Goal: Obtain resource: Download file/media

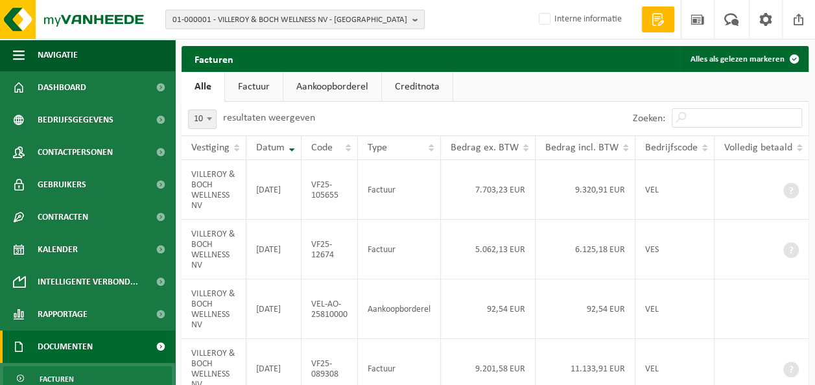
click at [310, 16] on span "01-000001 - VILLEROY & BOCH WELLNESS NV - ROESELARE" at bounding box center [289, 19] width 235 height 19
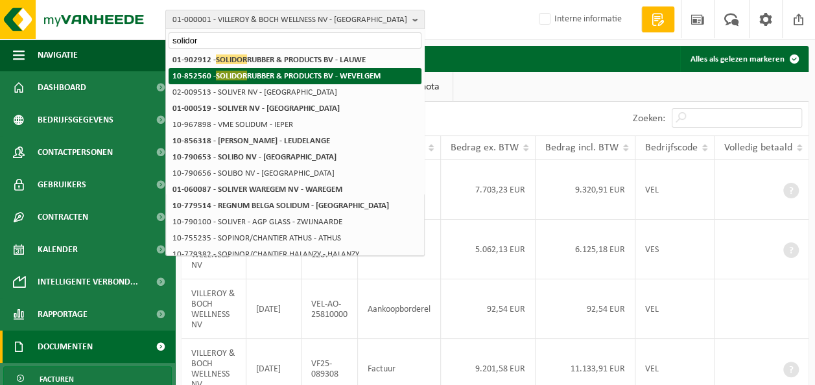
type input "solidor"
click at [314, 74] on strong "10-852560 - SOLIDOR RUBBER & PRODUCTS BV - WEVELGEM" at bounding box center [276, 76] width 208 height 10
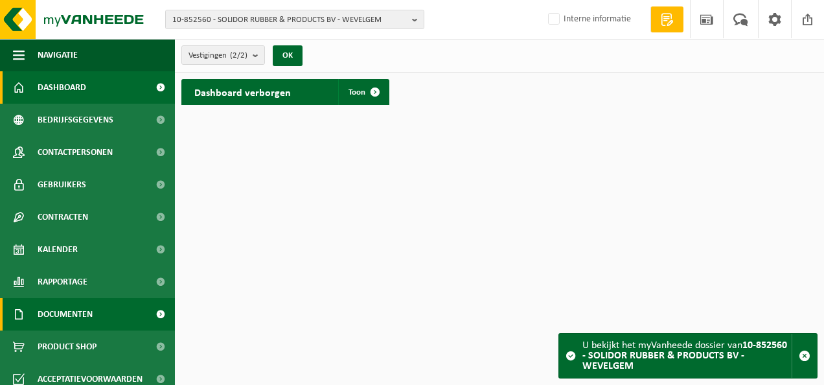
click at [99, 316] on link "Documenten" at bounding box center [87, 314] width 175 height 32
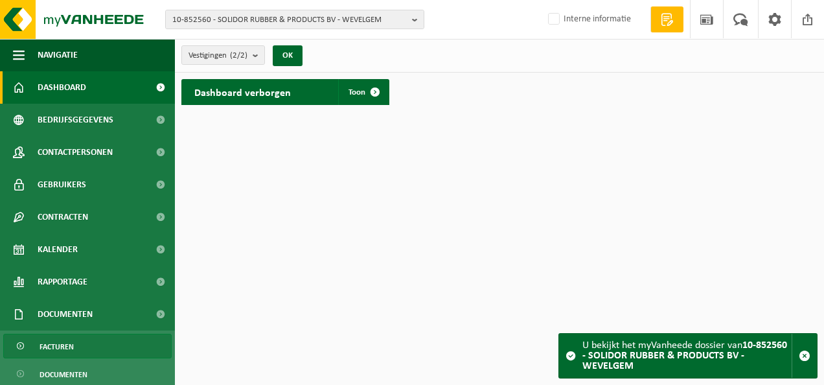
click at [93, 343] on link "Facturen" at bounding box center [87, 346] width 168 height 25
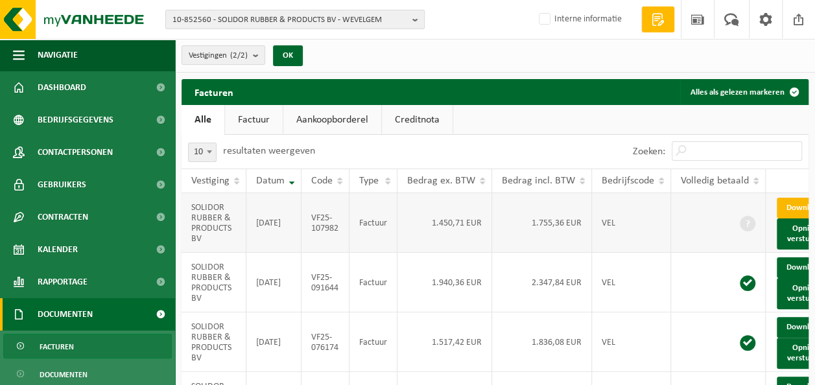
click at [781, 218] on link "Download" at bounding box center [808, 208] width 64 height 21
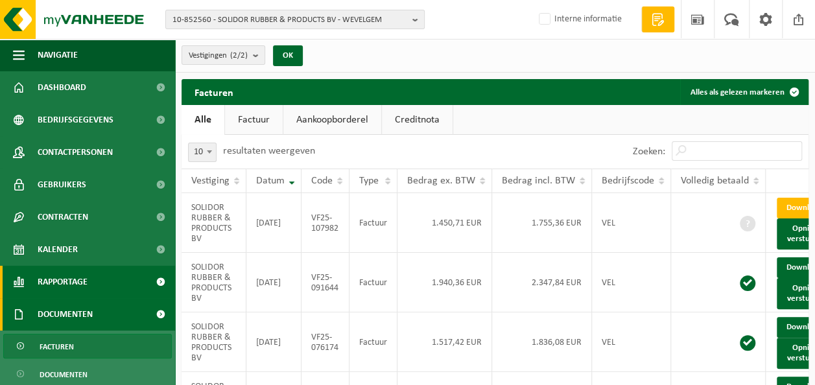
click at [108, 288] on link "Rapportage" at bounding box center [87, 282] width 175 height 32
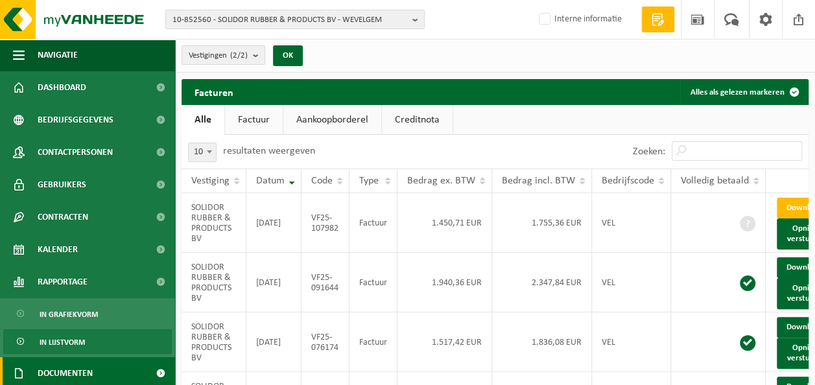
click at [84, 336] on span "In lijstvorm" at bounding box center [62, 342] width 45 height 25
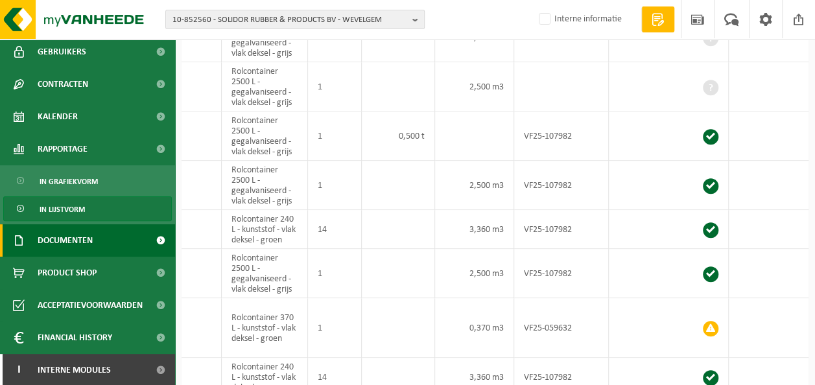
scroll to position [134, 0]
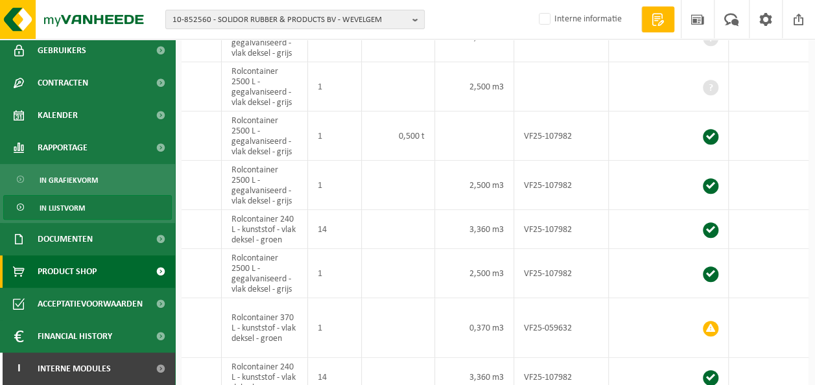
click at [114, 278] on link "Product Shop" at bounding box center [87, 271] width 175 height 32
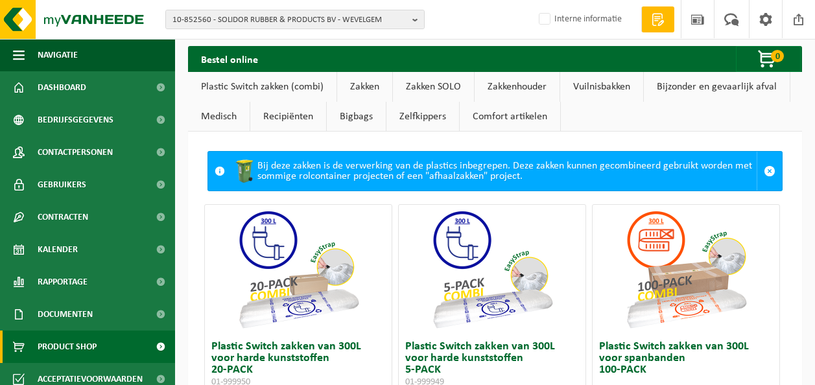
click at [146, 308] on span at bounding box center [160, 314] width 29 height 32
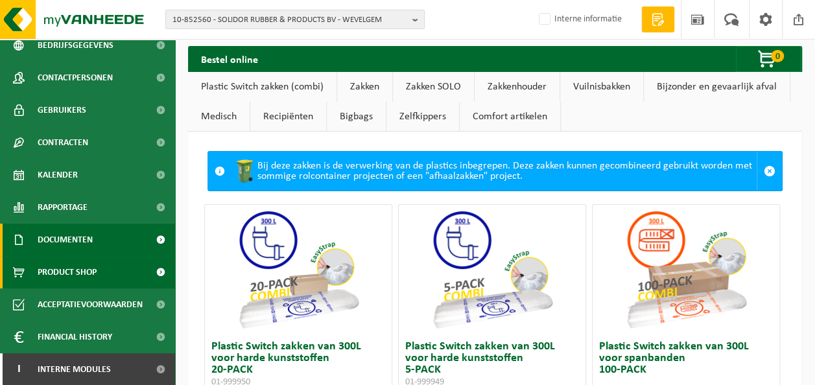
scroll to position [75, 0]
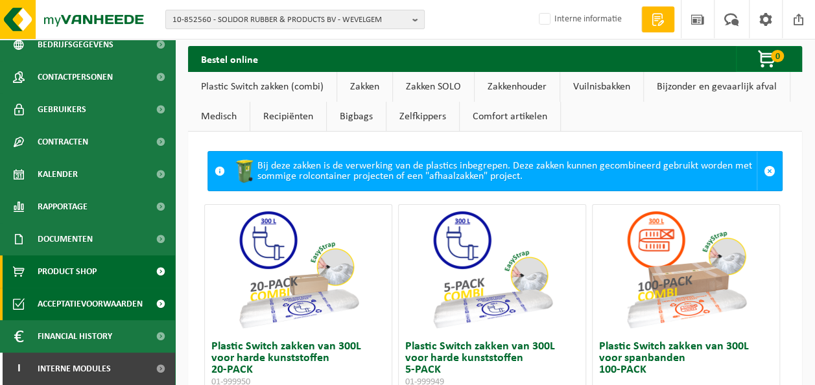
click at [119, 305] on span "Acceptatievoorwaarden" at bounding box center [90, 304] width 105 height 32
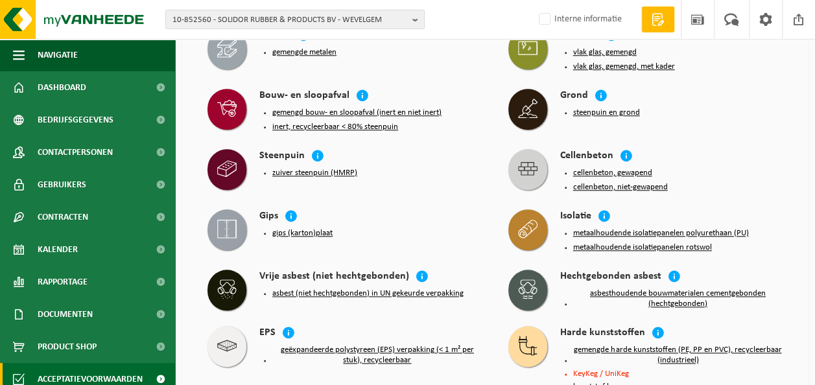
scroll to position [713, 0]
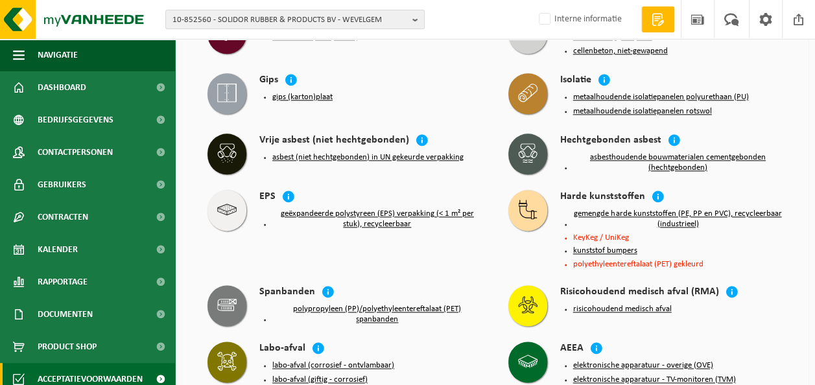
click at [625, 209] on button "gemengde harde kunststoffen (PE, PP en PVC), recycleerbaar (industrieel)" at bounding box center [678, 219] width 210 height 21
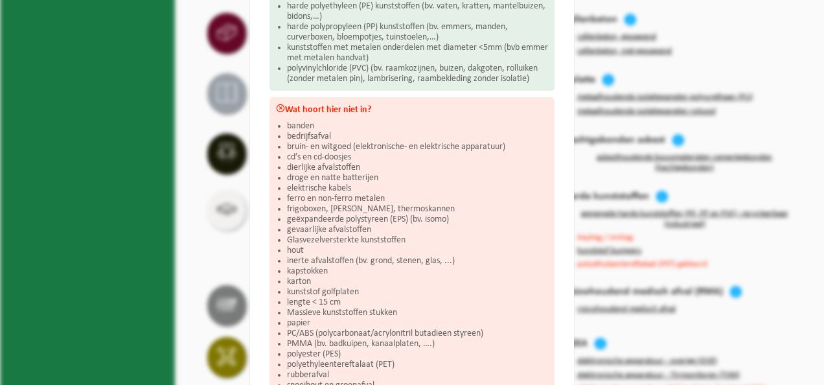
scroll to position [259, 0]
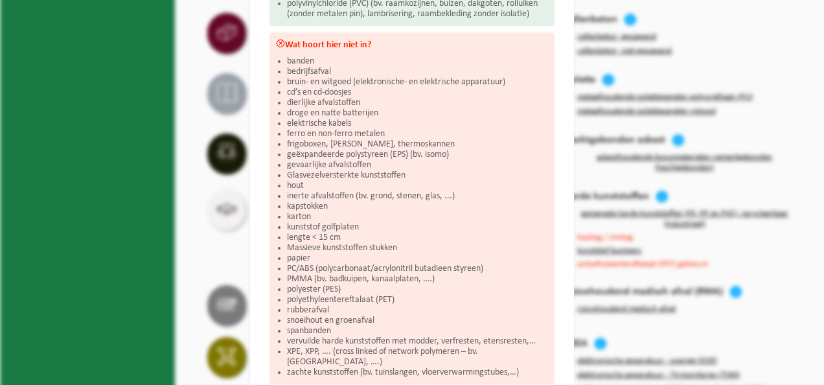
drag, startPoint x: 334, startPoint y: 309, endPoint x: 281, endPoint y: 320, distance: 54.9
click at [281, 320] on div "Wat hoort hier niet in? banden bedrijfsafval bruin- en witgoed (elektronische- …" at bounding box center [412, 208] width 285 height 352
drag, startPoint x: 283, startPoint y: 304, endPoint x: 351, endPoint y: 310, distance: 68.9
click at [351, 310] on li "rubberafval" at bounding box center [417, 310] width 261 height 10
click at [425, 224] on li "kunststof golfplaten" at bounding box center [417, 227] width 261 height 10
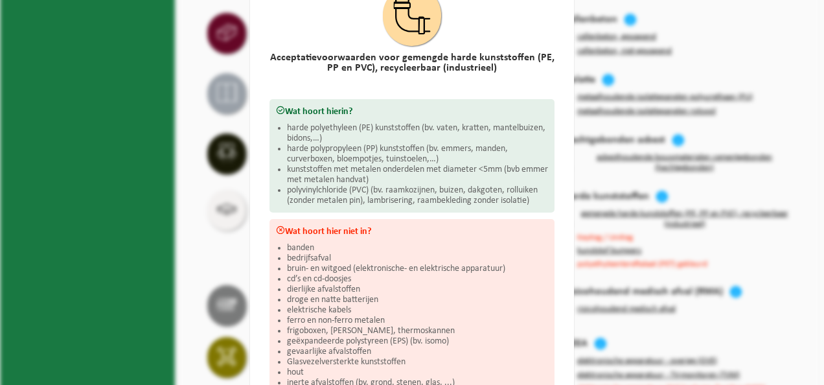
scroll to position [0, 0]
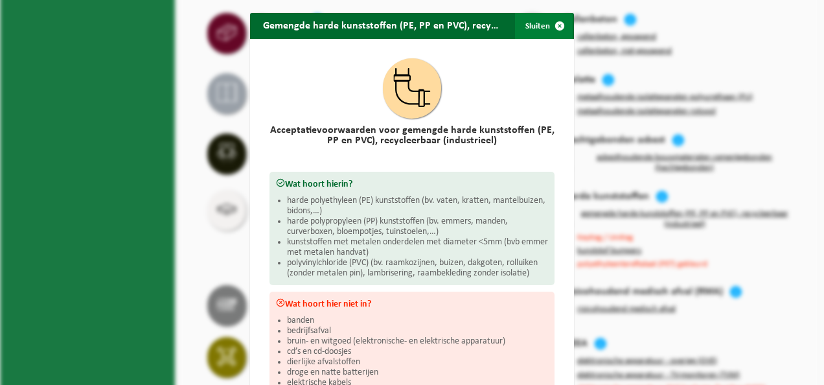
click at [557, 29] on span "button" at bounding box center [560, 26] width 26 height 26
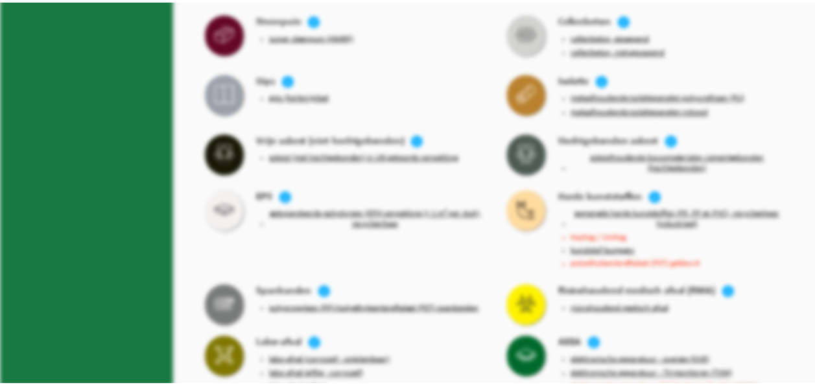
scroll to position [713, 0]
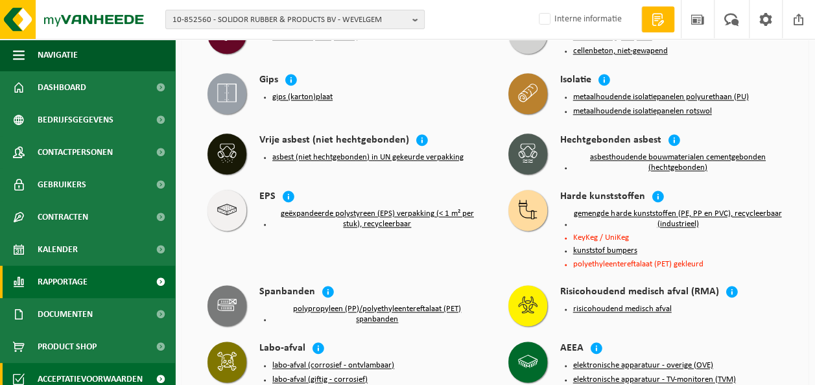
click at [78, 276] on span "Rapportage" at bounding box center [63, 282] width 50 height 32
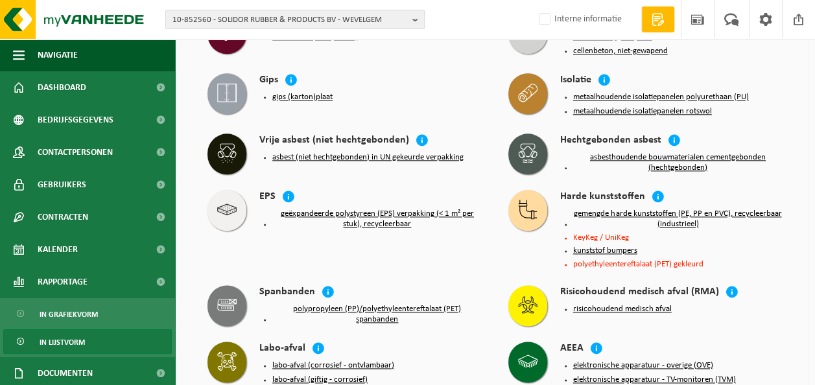
click at [76, 337] on span "In lijstvorm" at bounding box center [62, 342] width 45 height 25
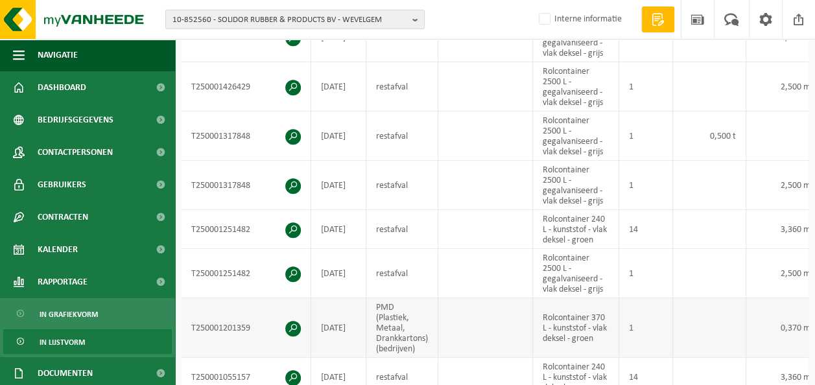
click at [296, 321] on span at bounding box center [293, 329] width 16 height 16
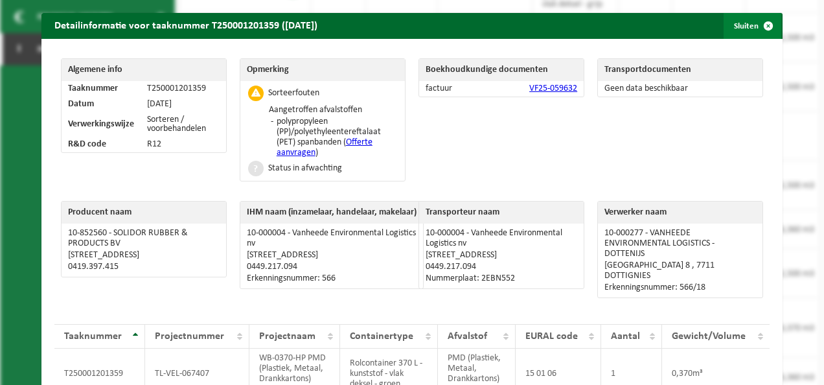
click at [758, 23] on span "button" at bounding box center [769, 26] width 26 height 26
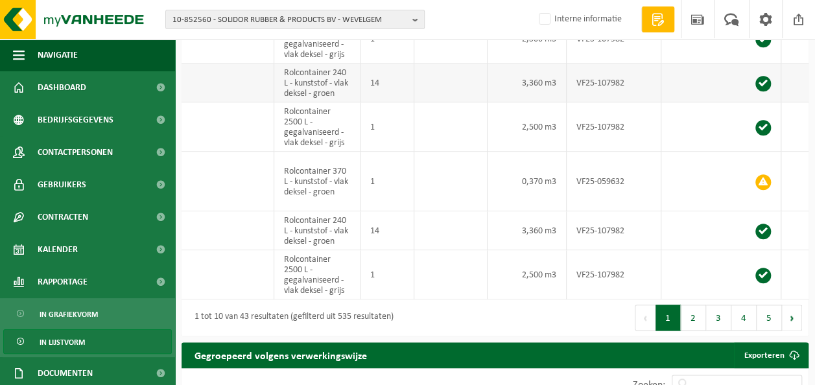
scroll to position [583, 0]
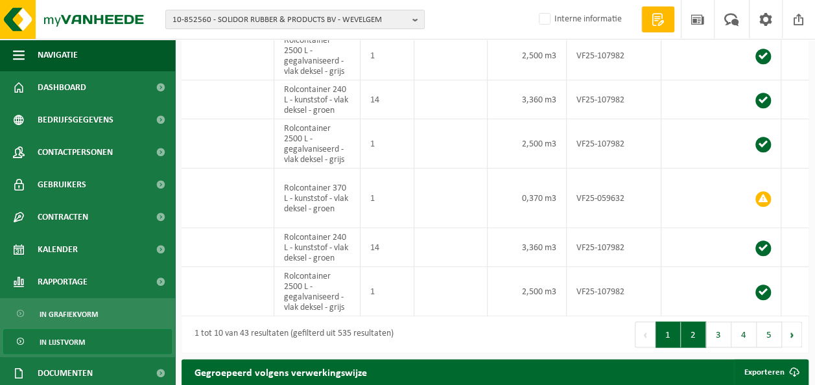
click at [691, 331] on button "2" at bounding box center [692, 334] width 25 height 26
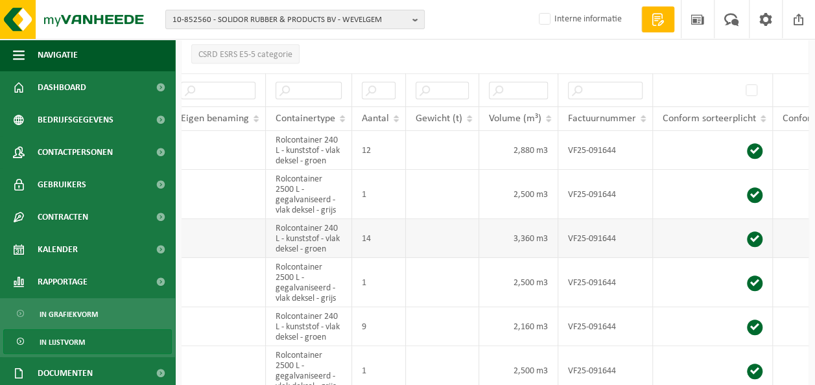
scroll to position [259, 0]
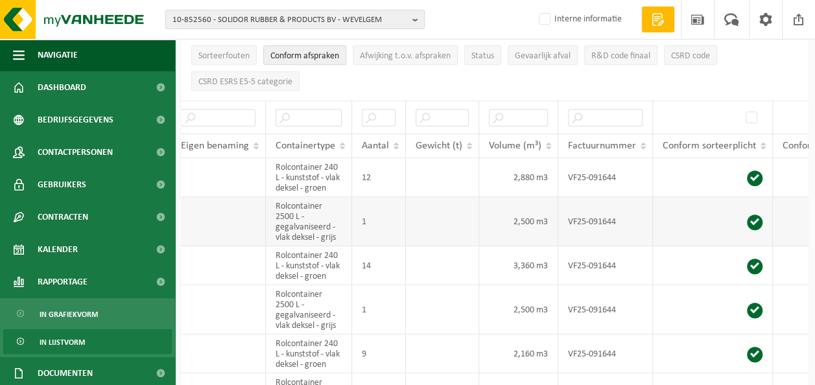
drag, startPoint x: 408, startPoint y: 222, endPoint x: 460, endPoint y: 219, distance: 51.9
click at [460, 219] on td at bounding box center [442, 221] width 73 height 49
